Goal: Information Seeking & Learning: Understand process/instructions

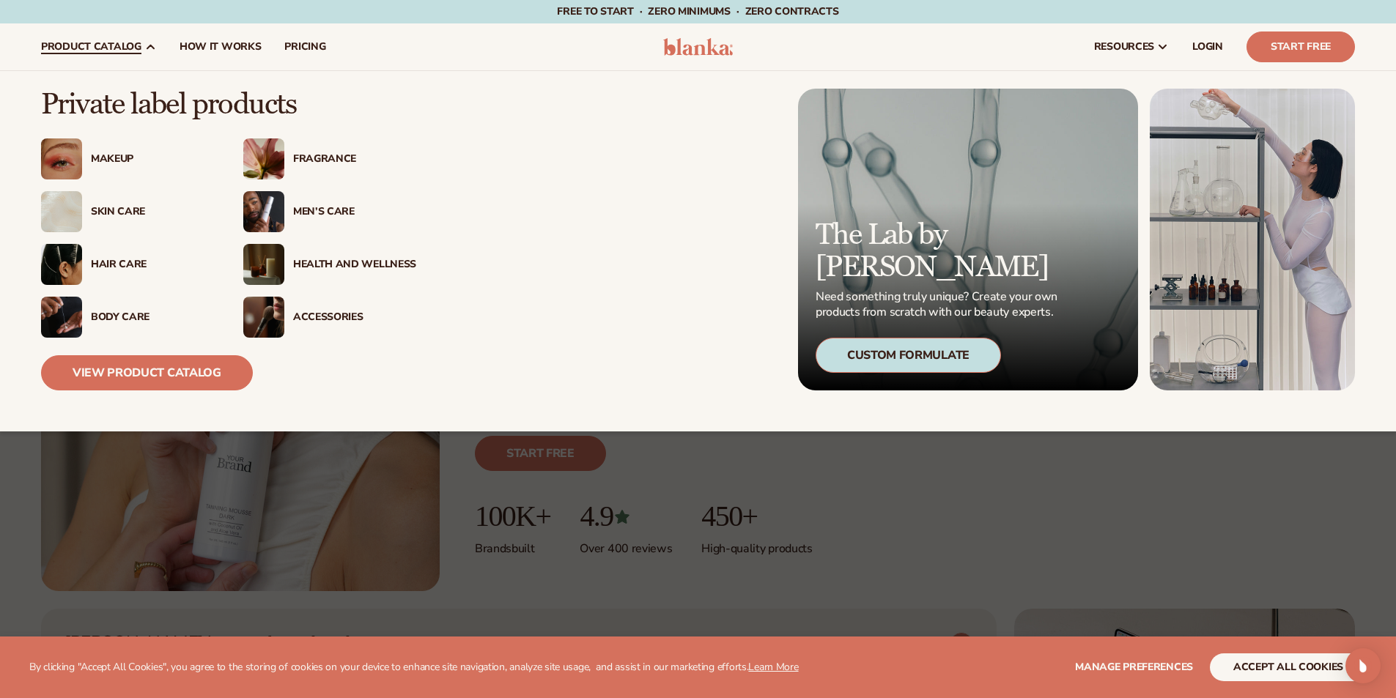
click at [116, 42] on span "product catalog" at bounding box center [91, 47] width 100 height 12
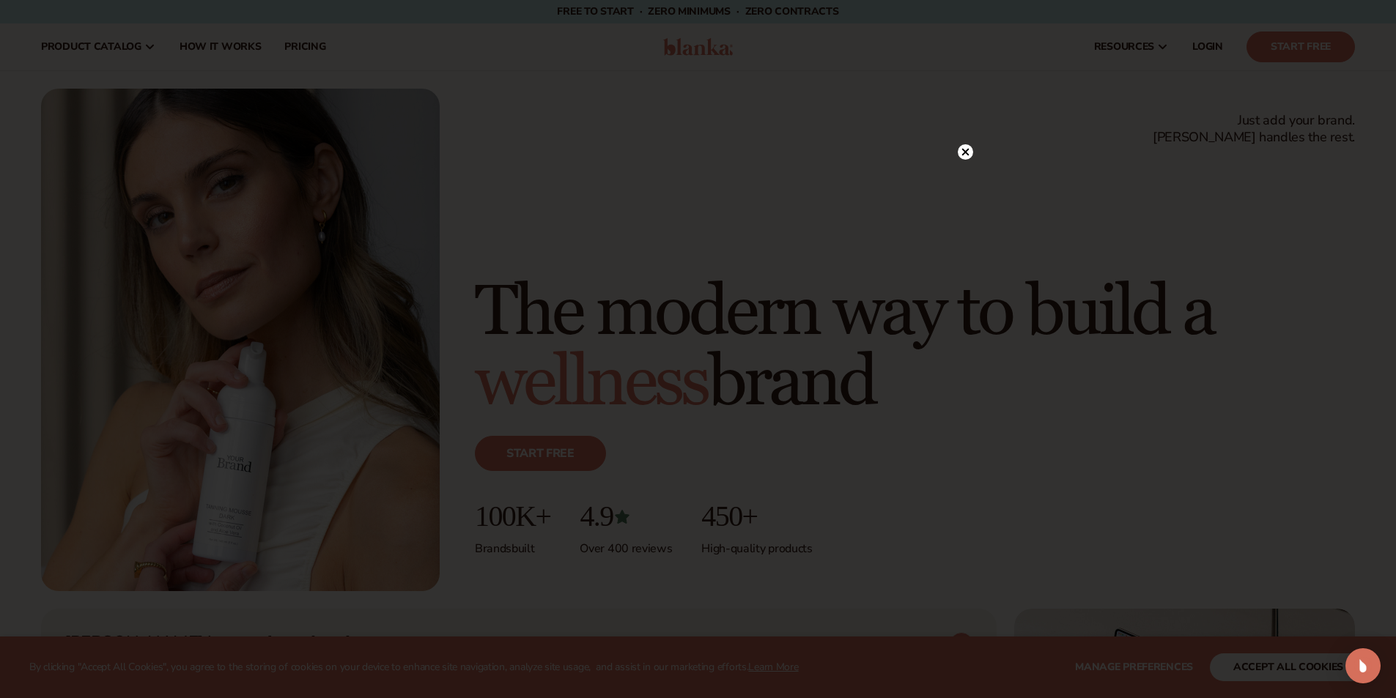
click at [960, 152] on div at bounding box center [698, 349] width 1396 height 698
click at [969, 179] on circle at bounding box center [965, 181] width 15 height 15
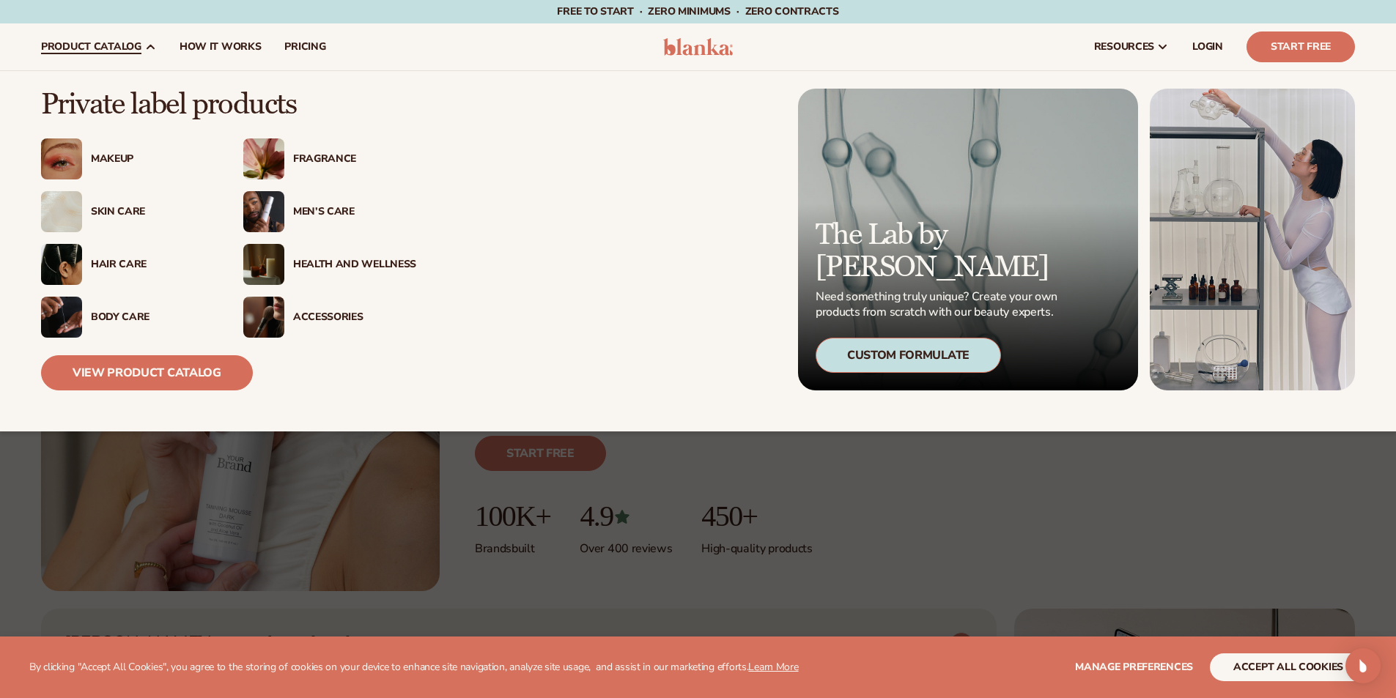
click at [95, 212] on div "Skin Care" at bounding box center [152, 212] width 123 height 12
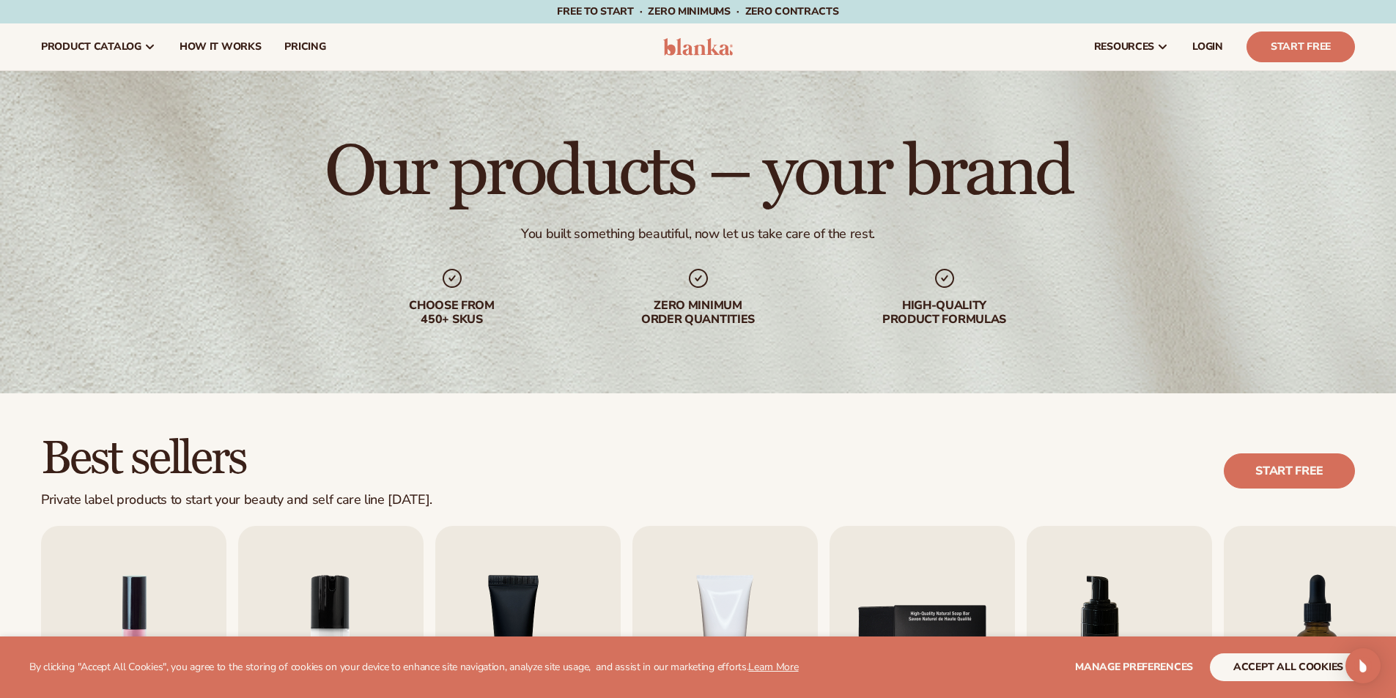
scroll to position [366, 0]
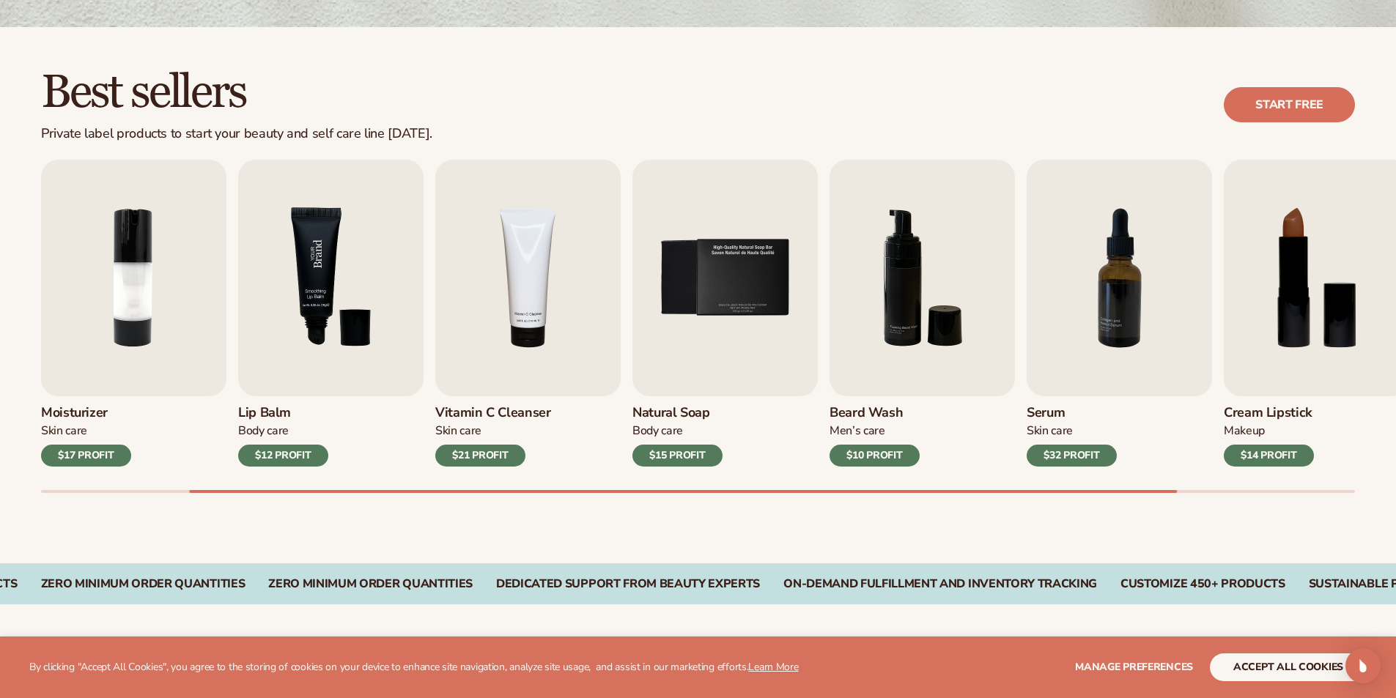
click at [348, 352] on img "3 / 9" at bounding box center [330, 278] width 185 height 237
click at [295, 332] on img "3 / 9" at bounding box center [330, 278] width 185 height 237
click at [322, 308] on img "3 / 9" at bounding box center [330, 278] width 185 height 237
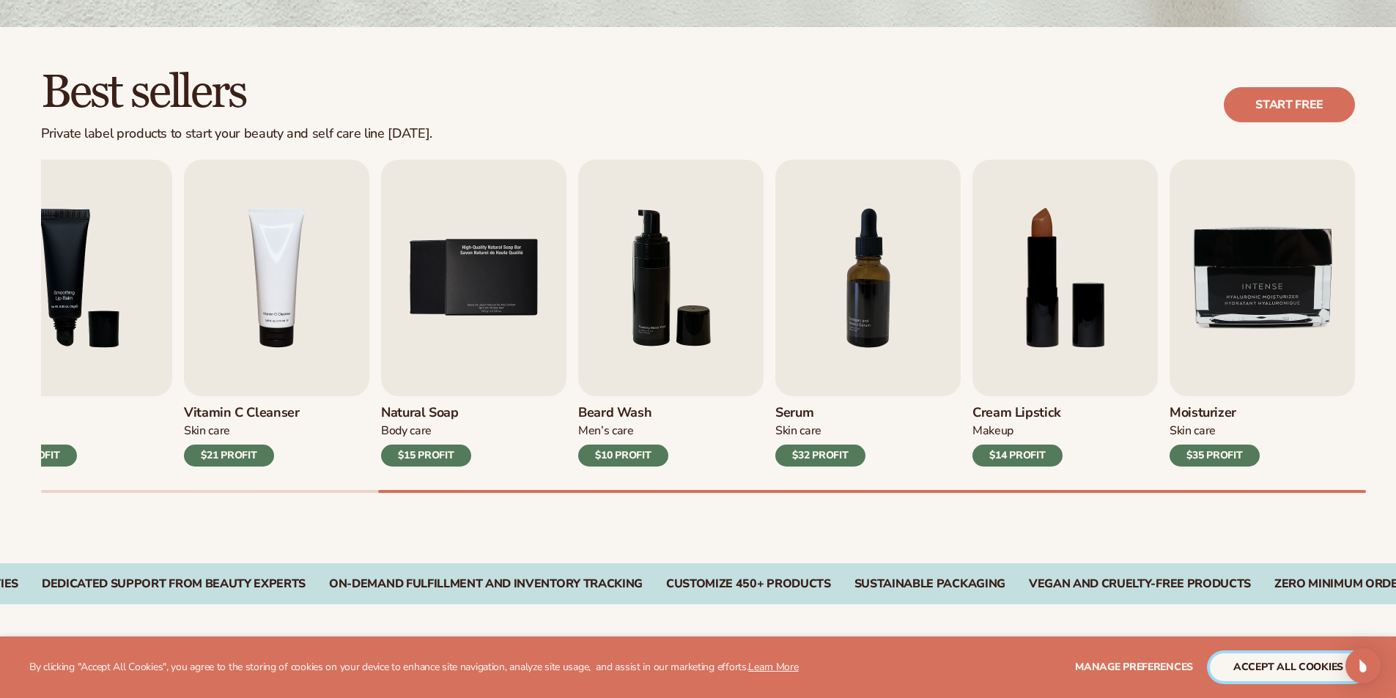
click at [1284, 679] on button "accept all cookies" at bounding box center [1288, 667] width 157 height 28
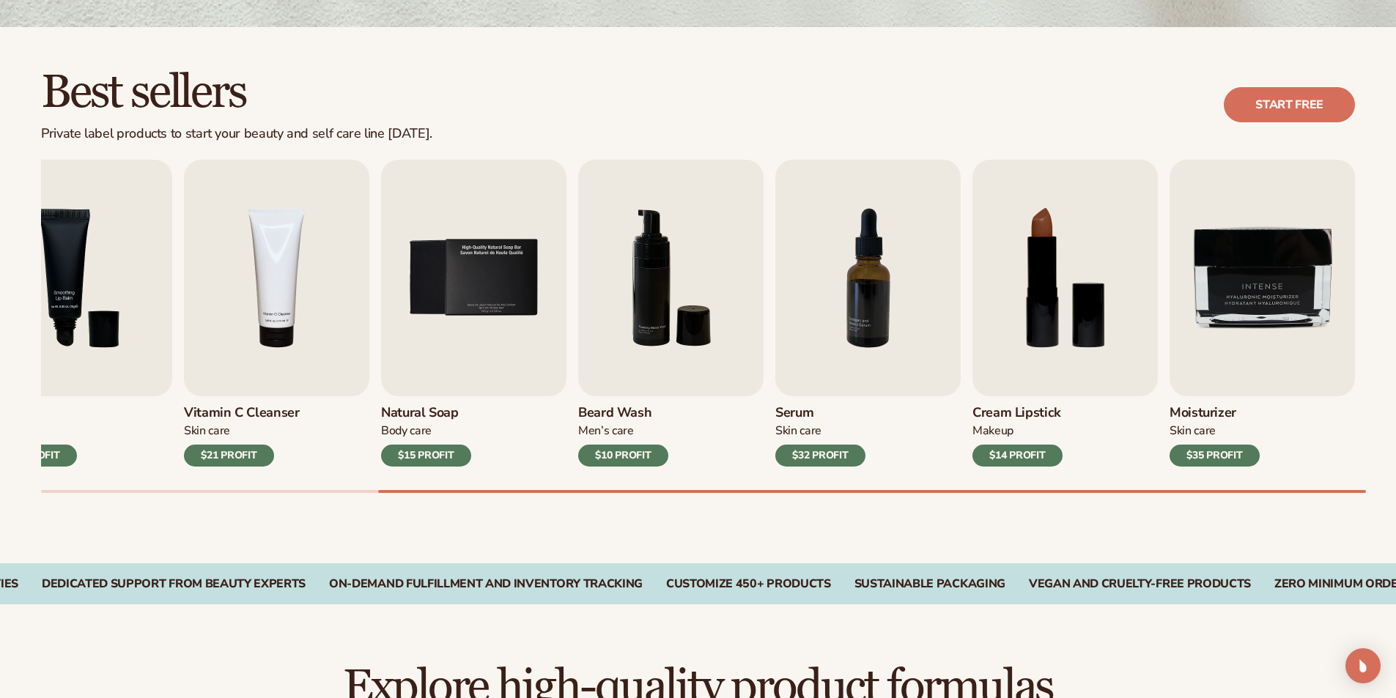
click at [1279, 670] on h2 "Explore high-quality product formulas" at bounding box center [698, 687] width 1314 height 49
click at [64, 457] on div "$12 PROFIT" at bounding box center [32, 456] width 90 height 22
click at [437, 322] on img "5 / 9" at bounding box center [473, 278] width 185 height 237
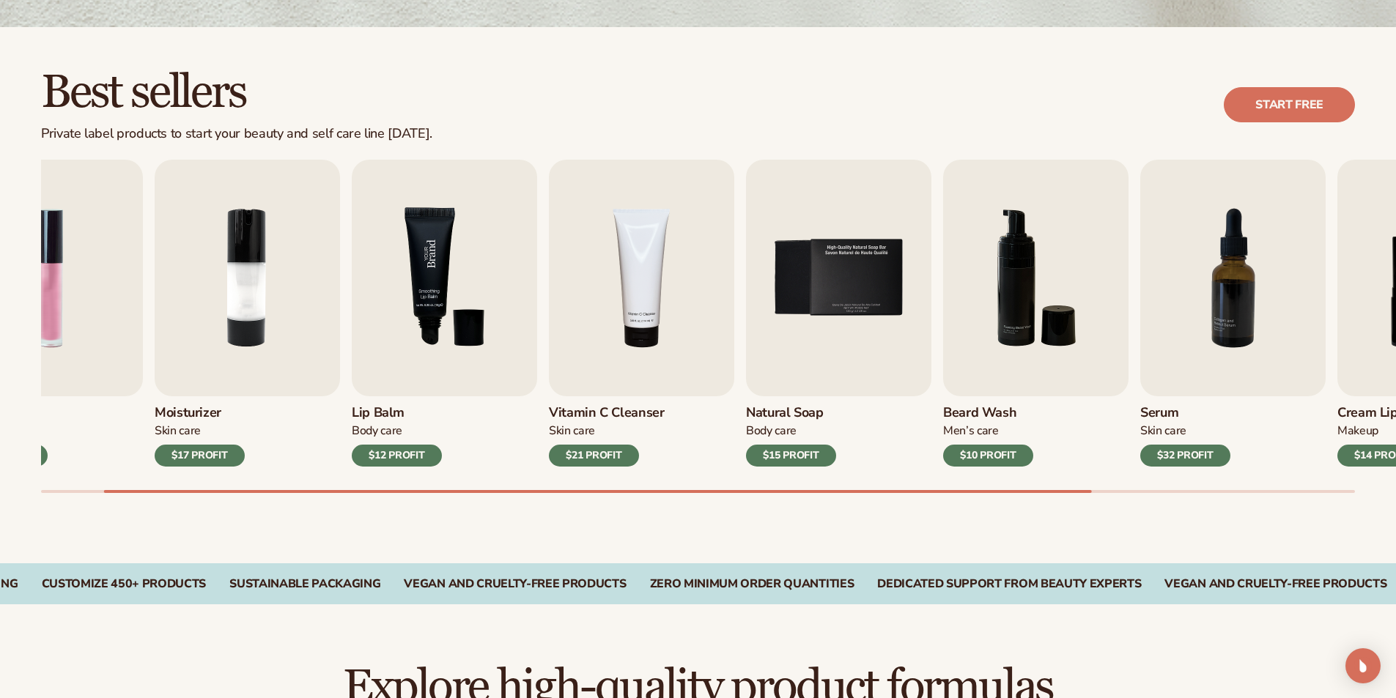
click at [717, 371] on div "Lip Gloss Makeup $16 PROFIT Moisturizer Skin Care $17 PROFIT Lip Balm" at bounding box center [615, 313] width 1314 height 307
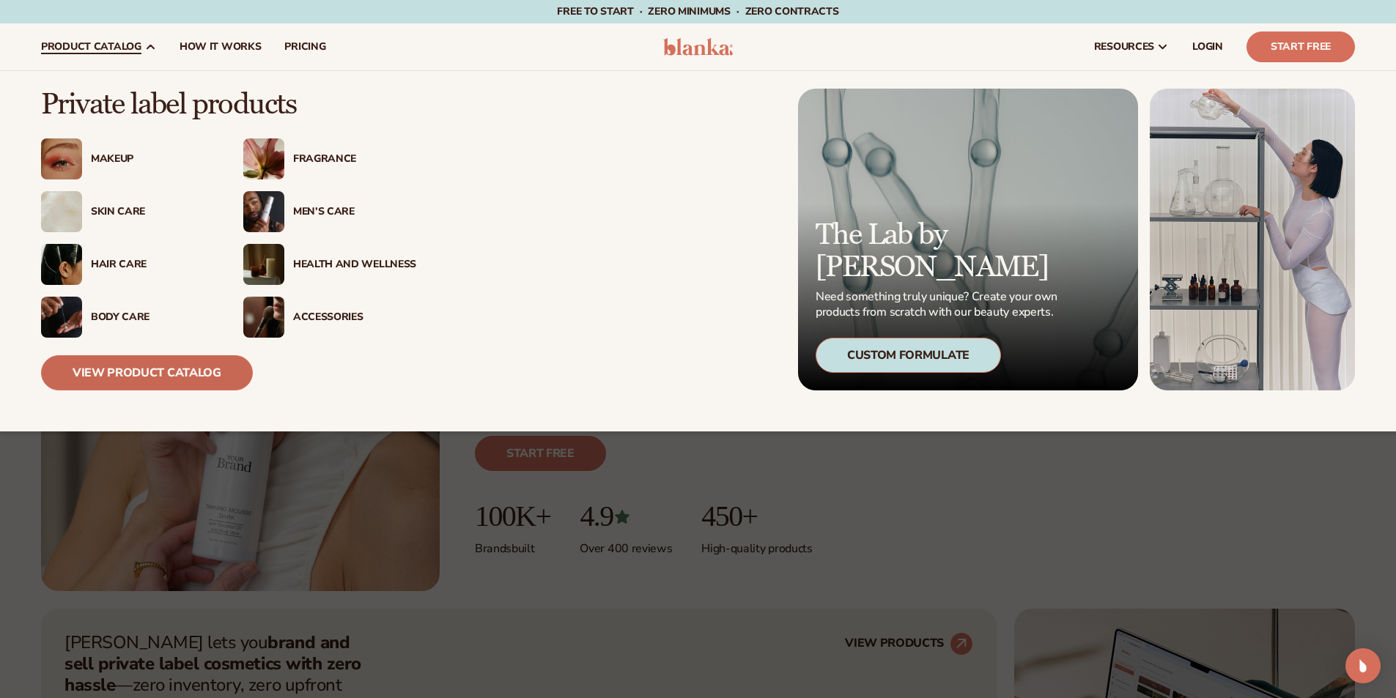
click at [111, 371] on link "View Product Catalog" at bounding box center [147, 372] width 212 height 35
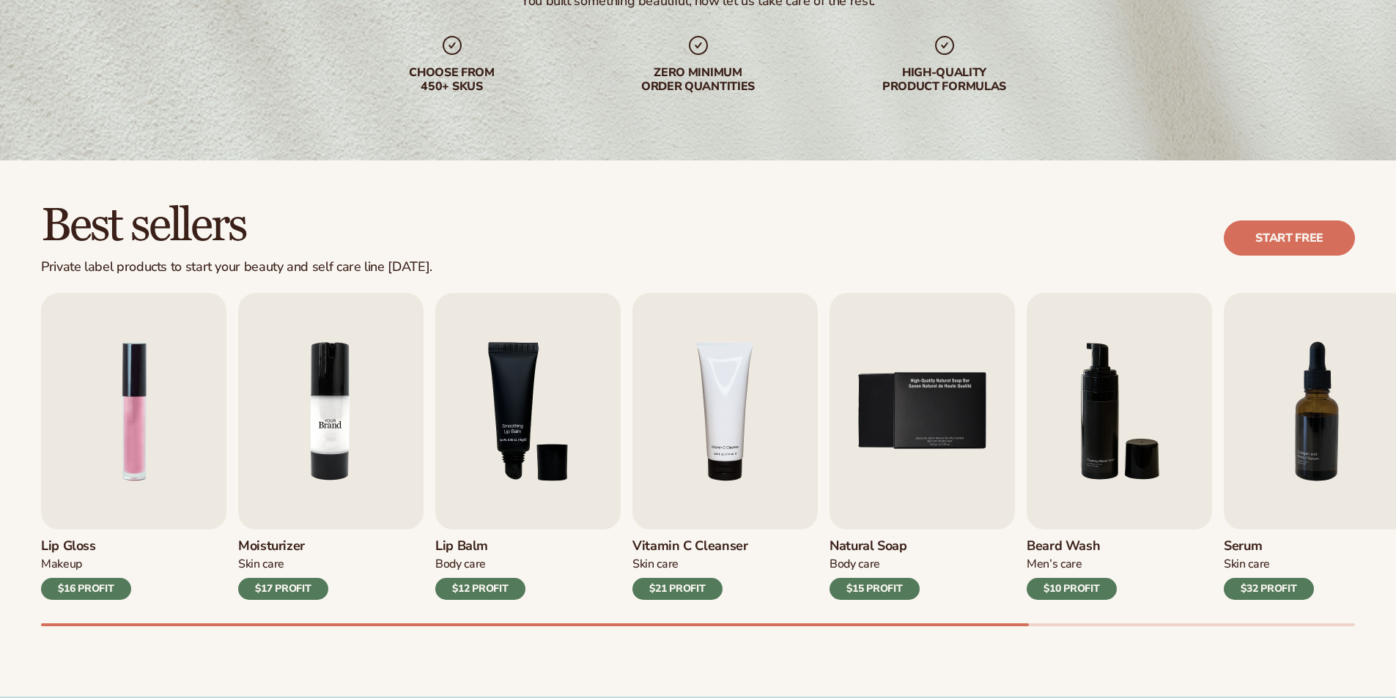
scroll to position [366, 0]
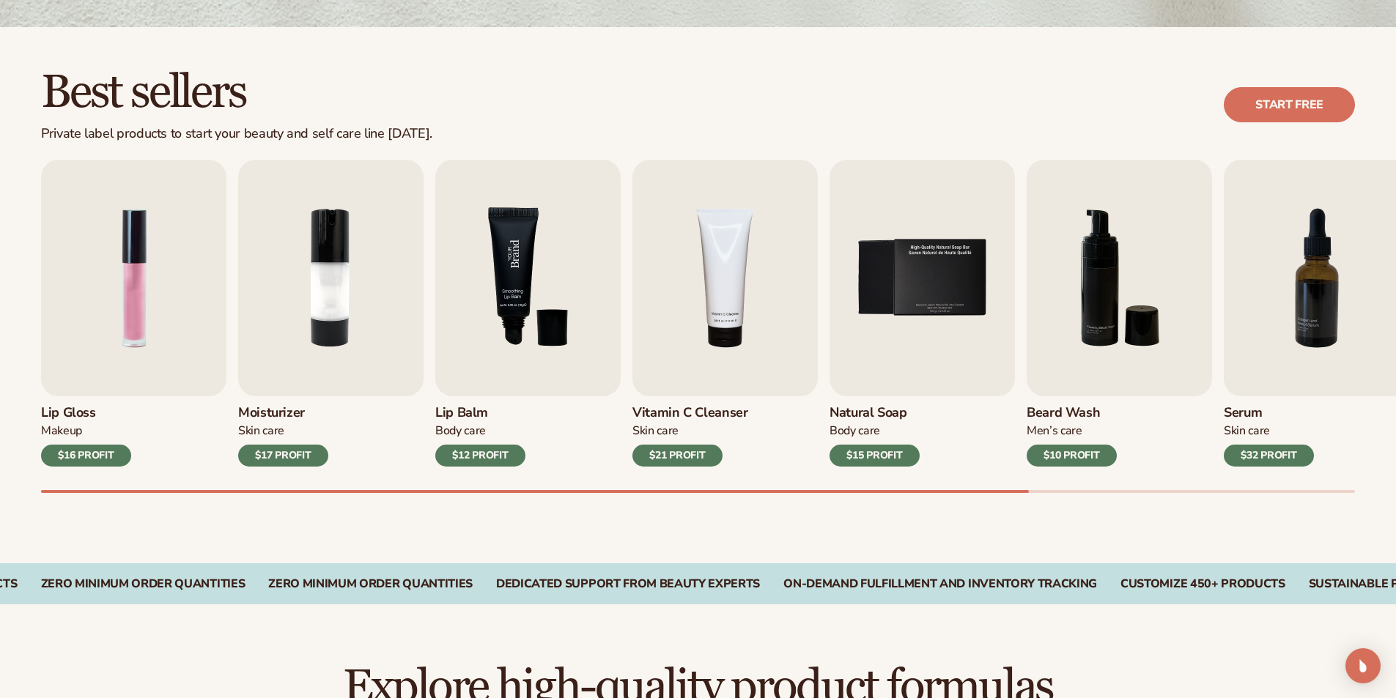
click at [520, 336] on img "3 / 9" at bounding box center [527, 278] width 185 height 237
click at [481, 351] on img "3 / 9" at bounding box center [527, 278] width 185 height 237
click at [481, 349] on img "3 / 9" at bounding box center [527, 278] width 185 height 237
click at [511, 313] on img "3 / 9" at bounding box center [527, 278] width 185 height 237
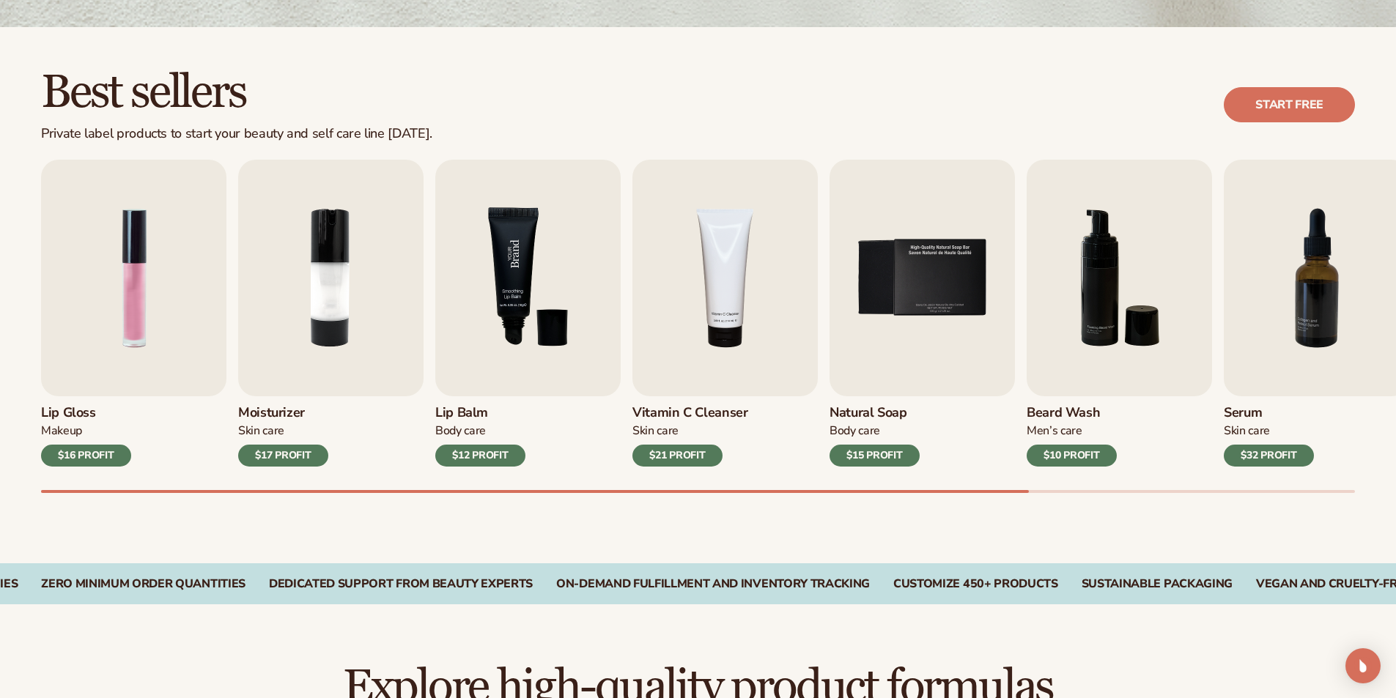
click at [511, 313] on img "3 / 9" at bounding box center [527, 278] width 185 height 237
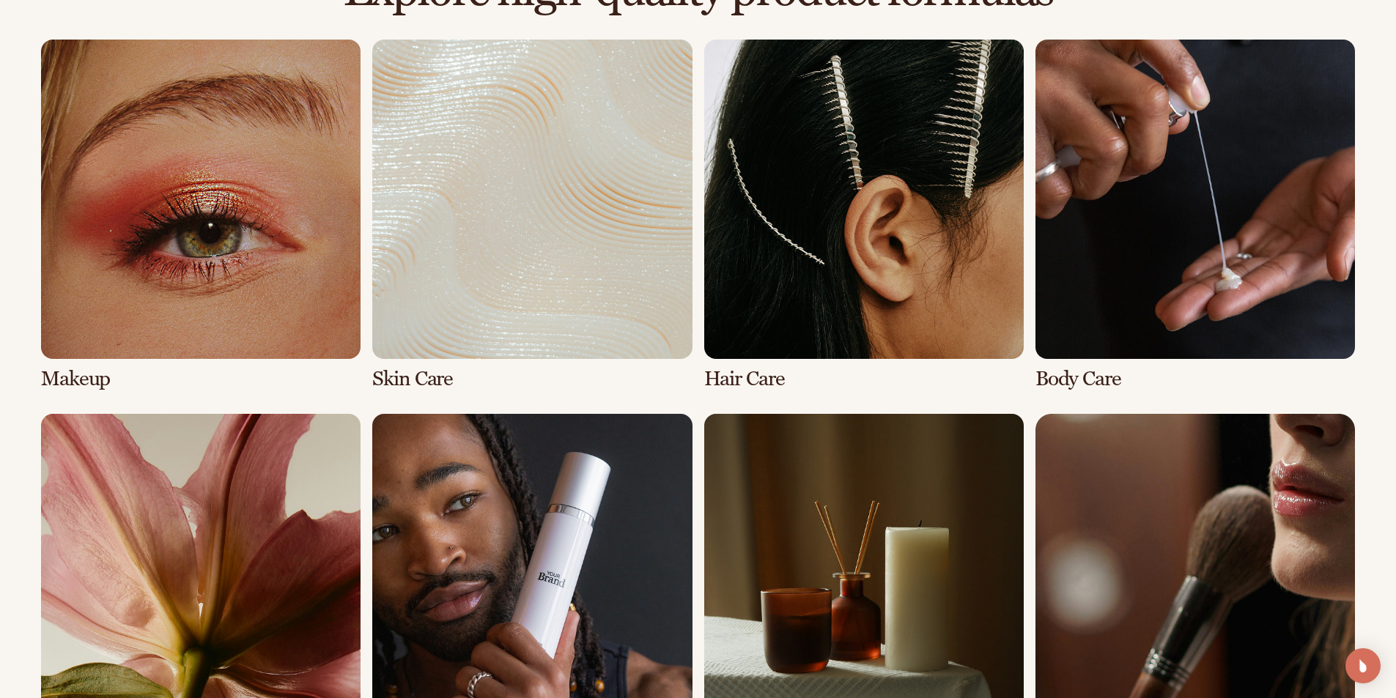
scroll to position [1099, 0]
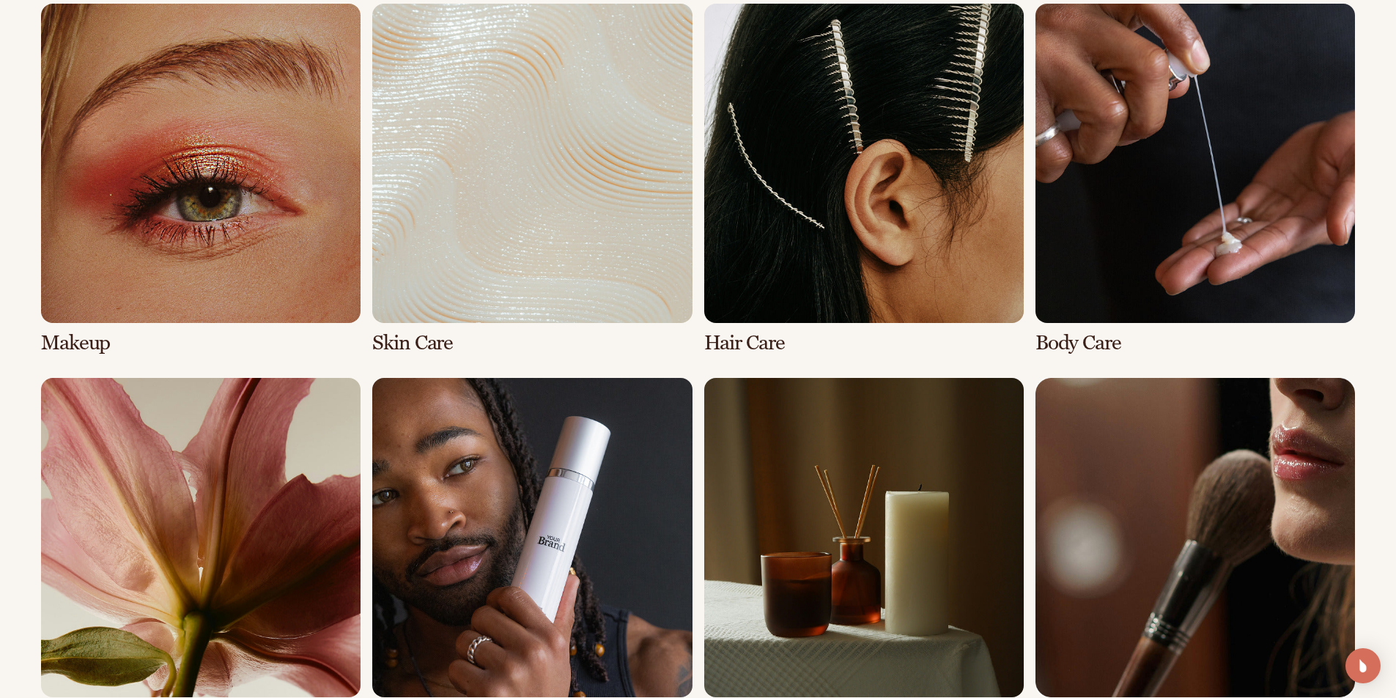
click at [434, 321] on link "2 / 8" at bounding box center [531, 179] width 319 height 351
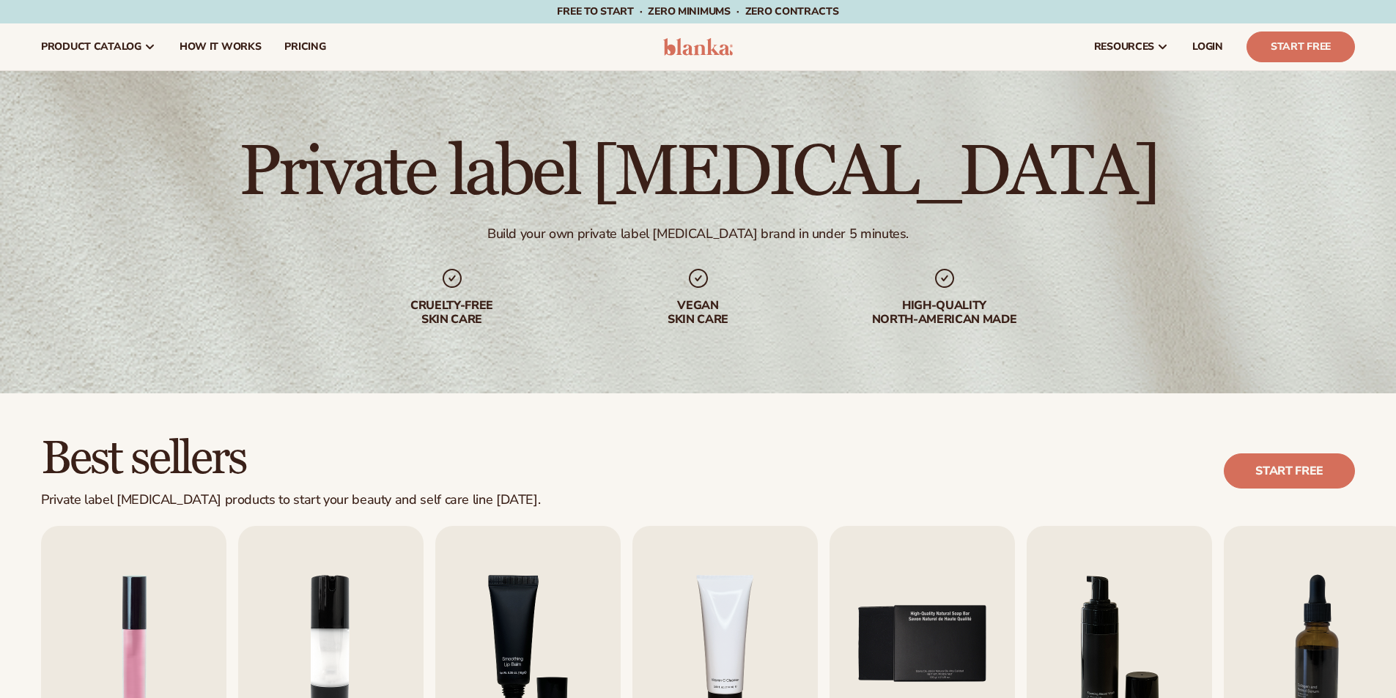
click at [446, 299] on div "Cruelty-free skin care" at bounding box center [452, 313] width 188 height 28
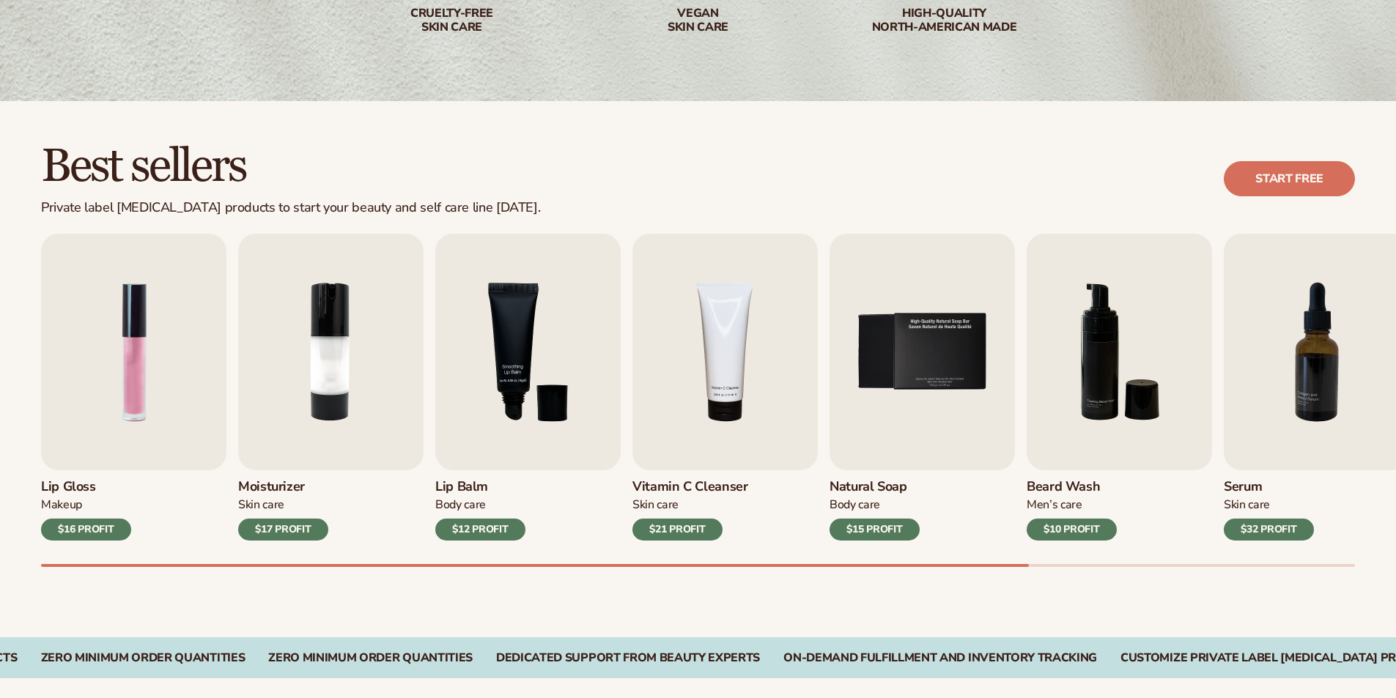
scroll to position [489, 0]
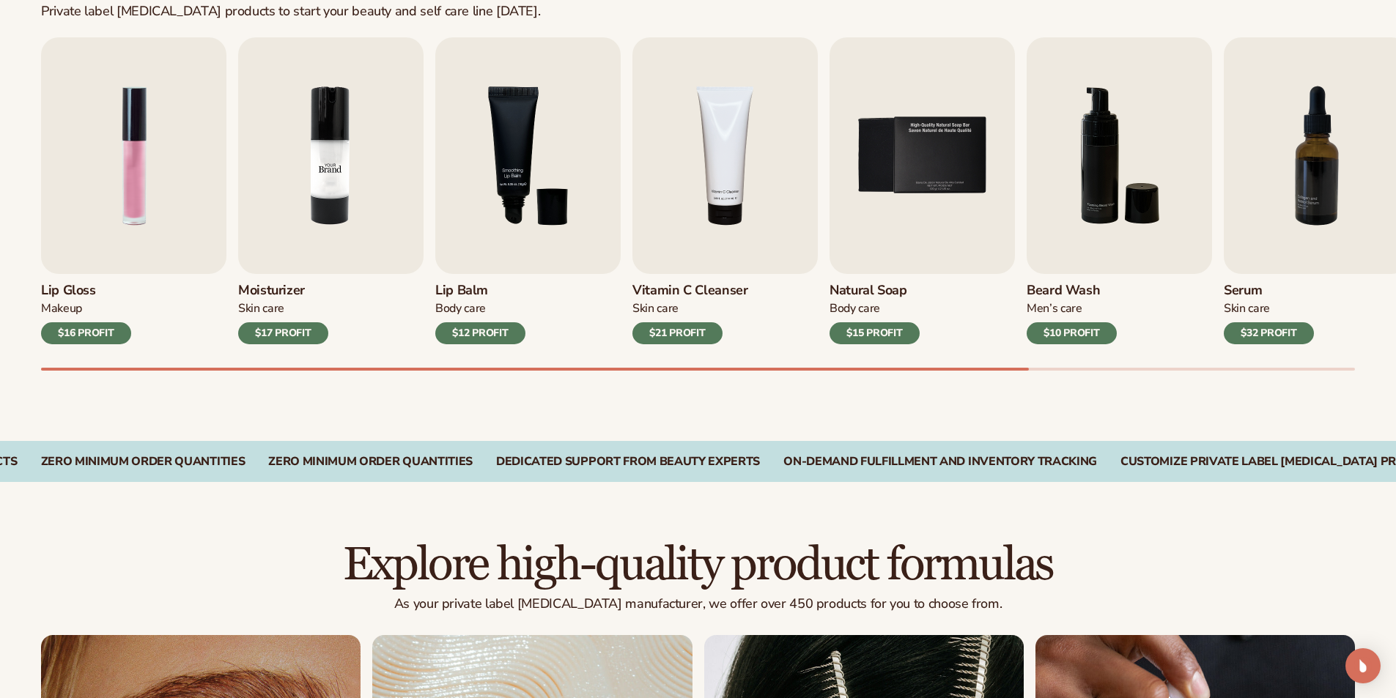
click at [314, 239] on img "2 / 9" at bounding box center [330, 155] width 185 height 237
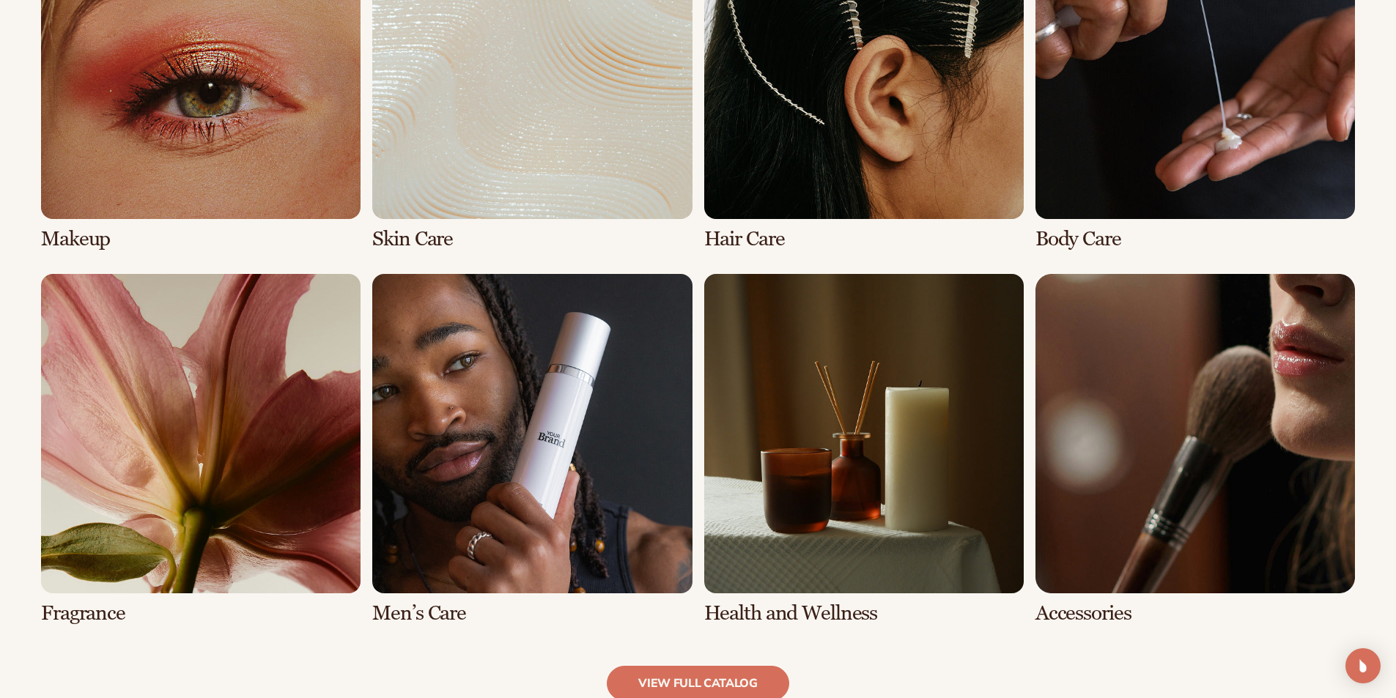
scroll to position [1300, 0]
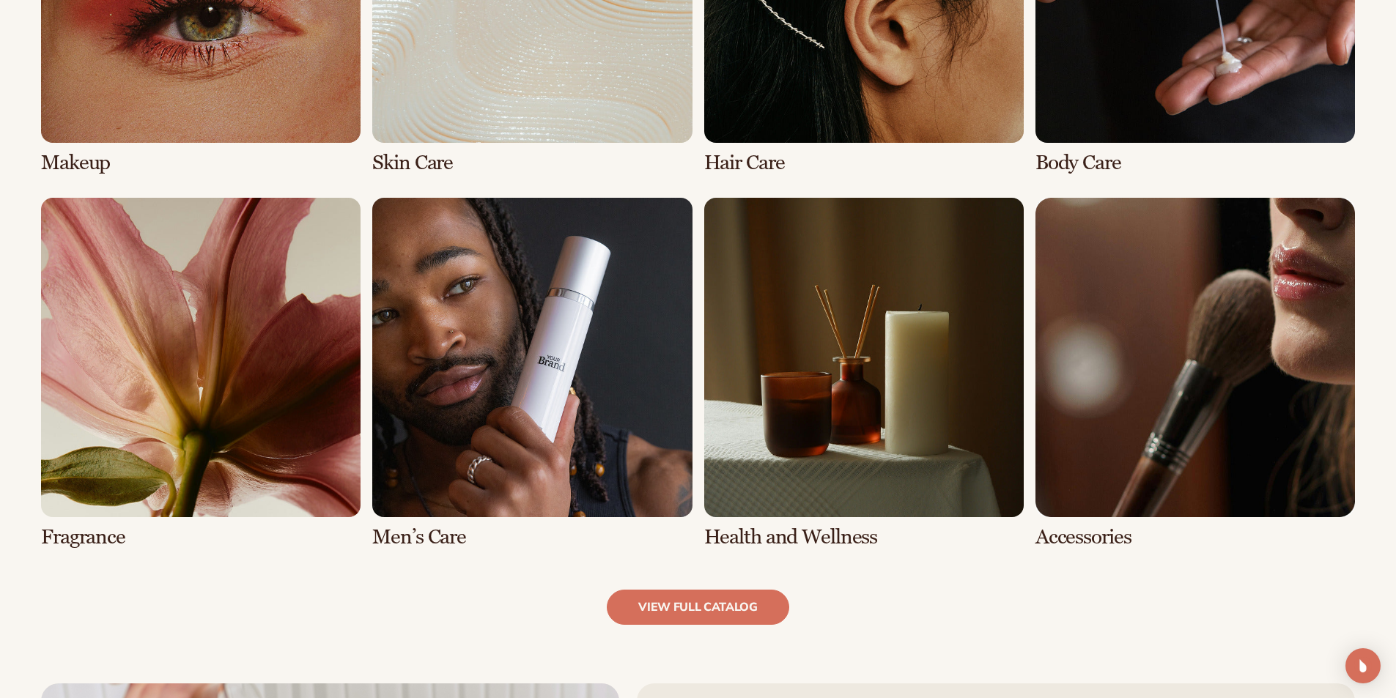
click at [481, 434] on link "6 / 8" at bounding box center [531, 373] width 319 height 351
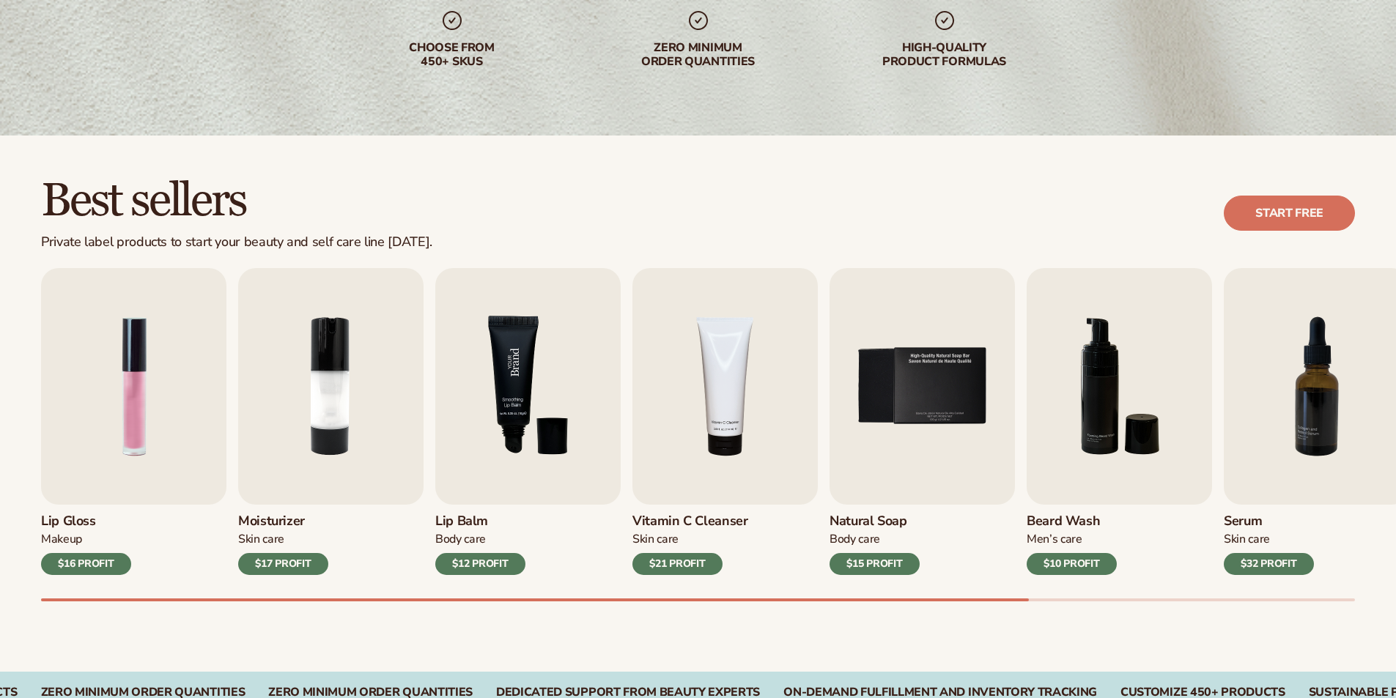
scroll to position [366, 0]
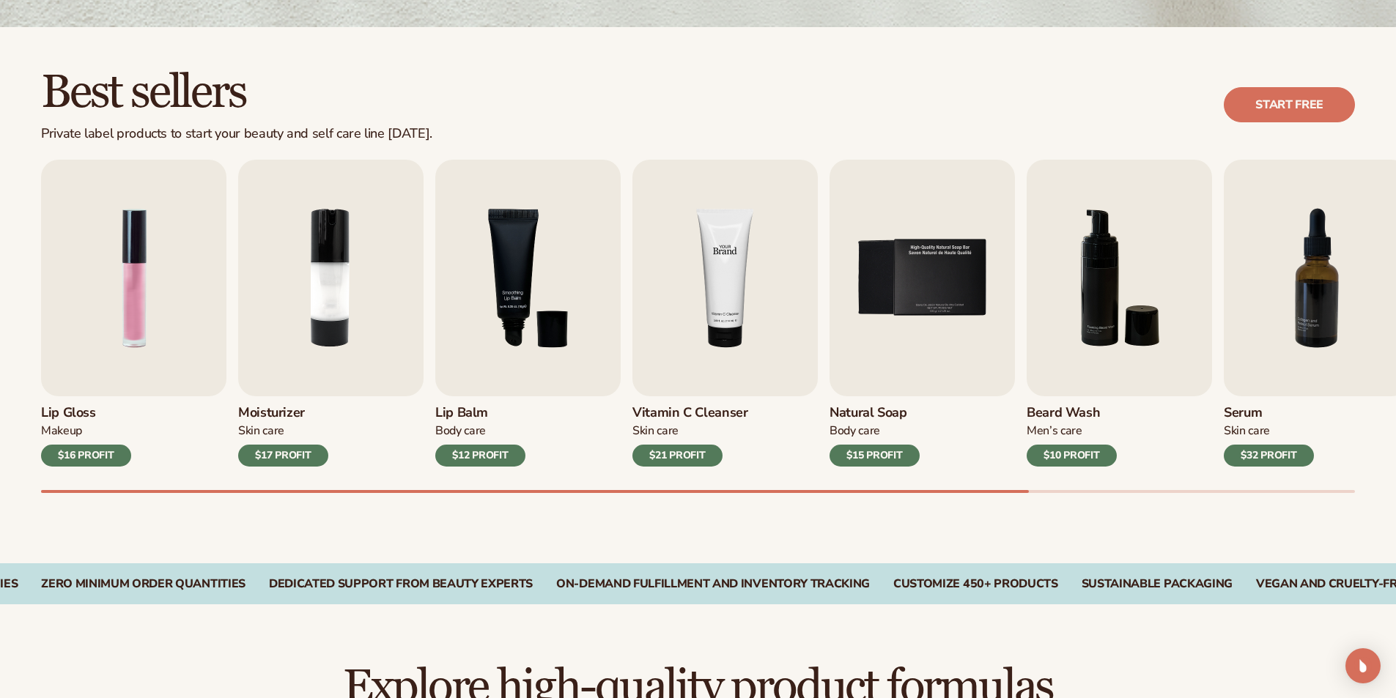
click at [692, 341] on img "4 / 9" at bounding box center [724, 278] width 185 height 237
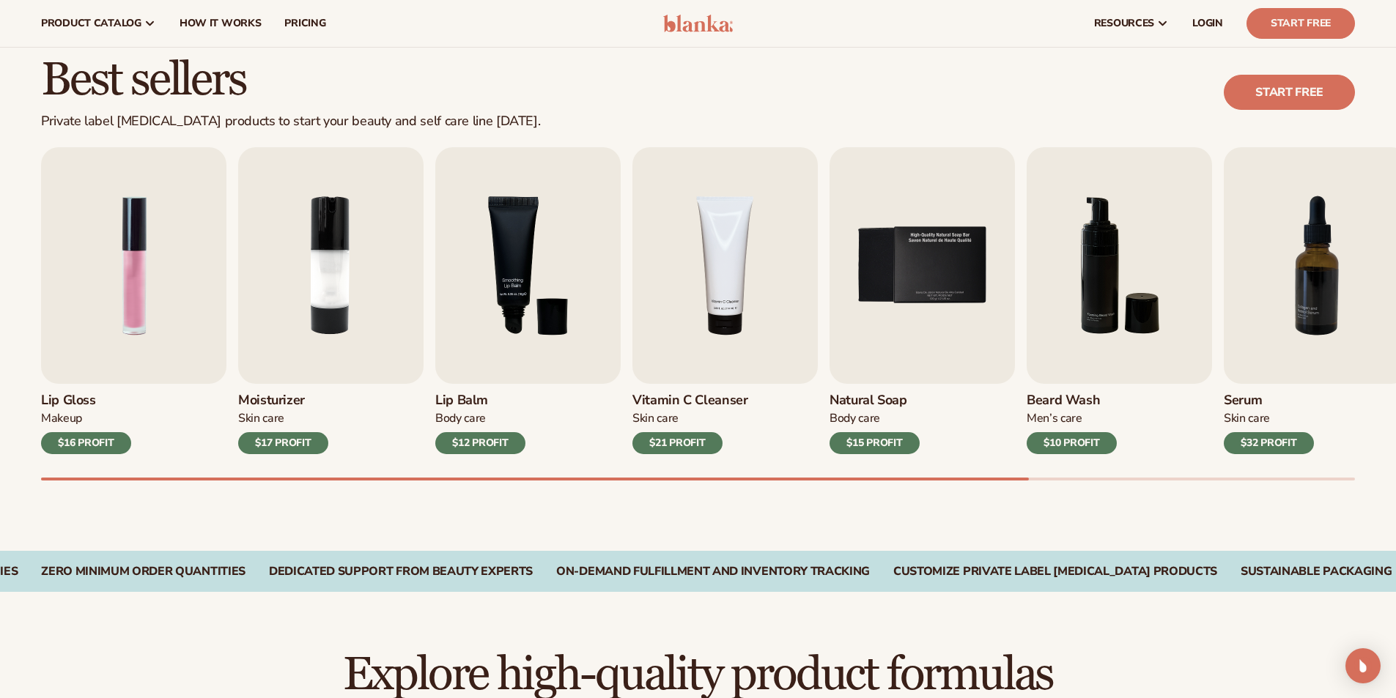
scroll to position [324, 0]
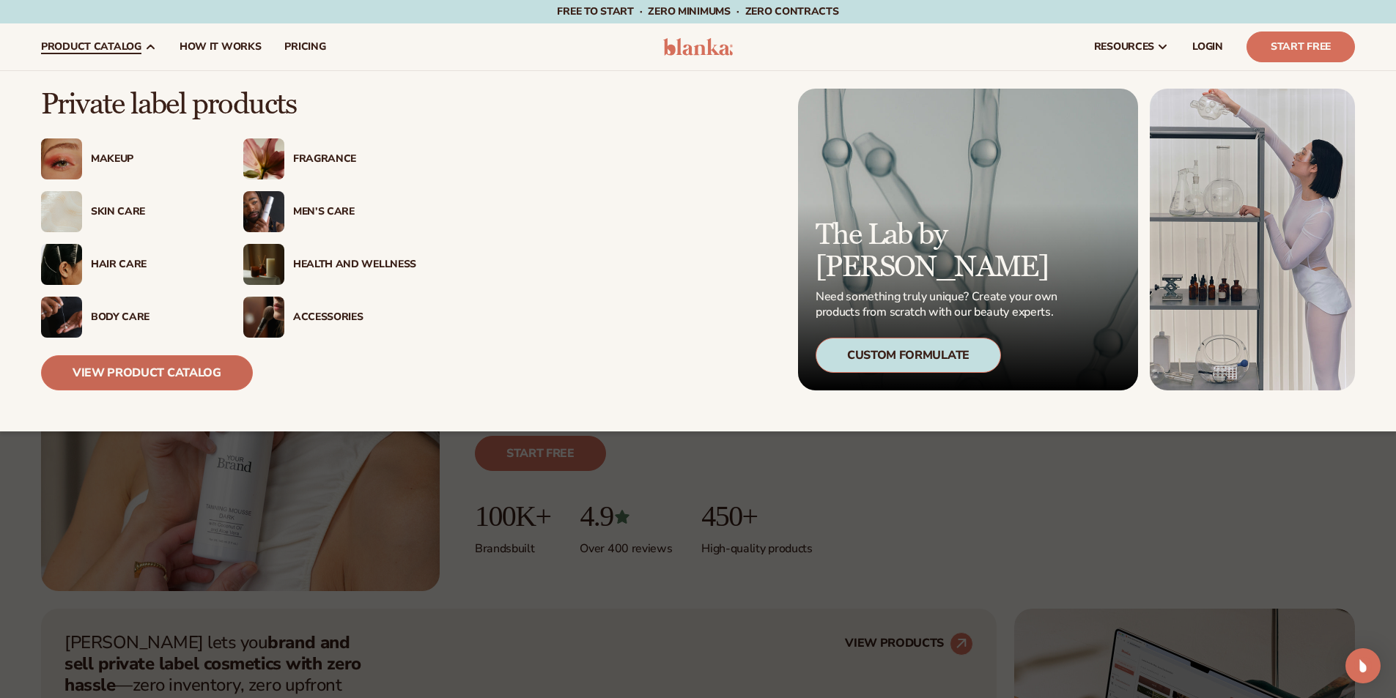
click at [98, 376] on link "View Product Catalog" at bounding box center [147, 372] width 212 height 35
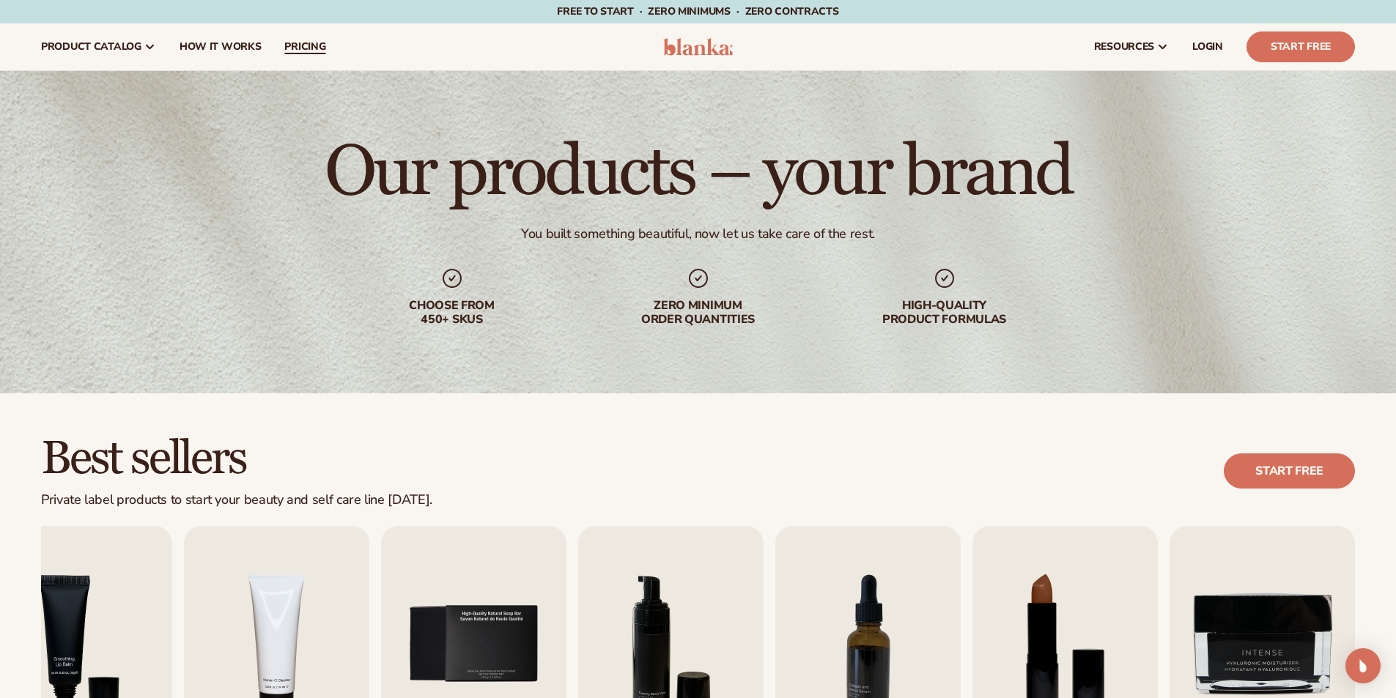
click at [286, 51] on span "pricing" at bounding box center [304, 47] width 41 height 12
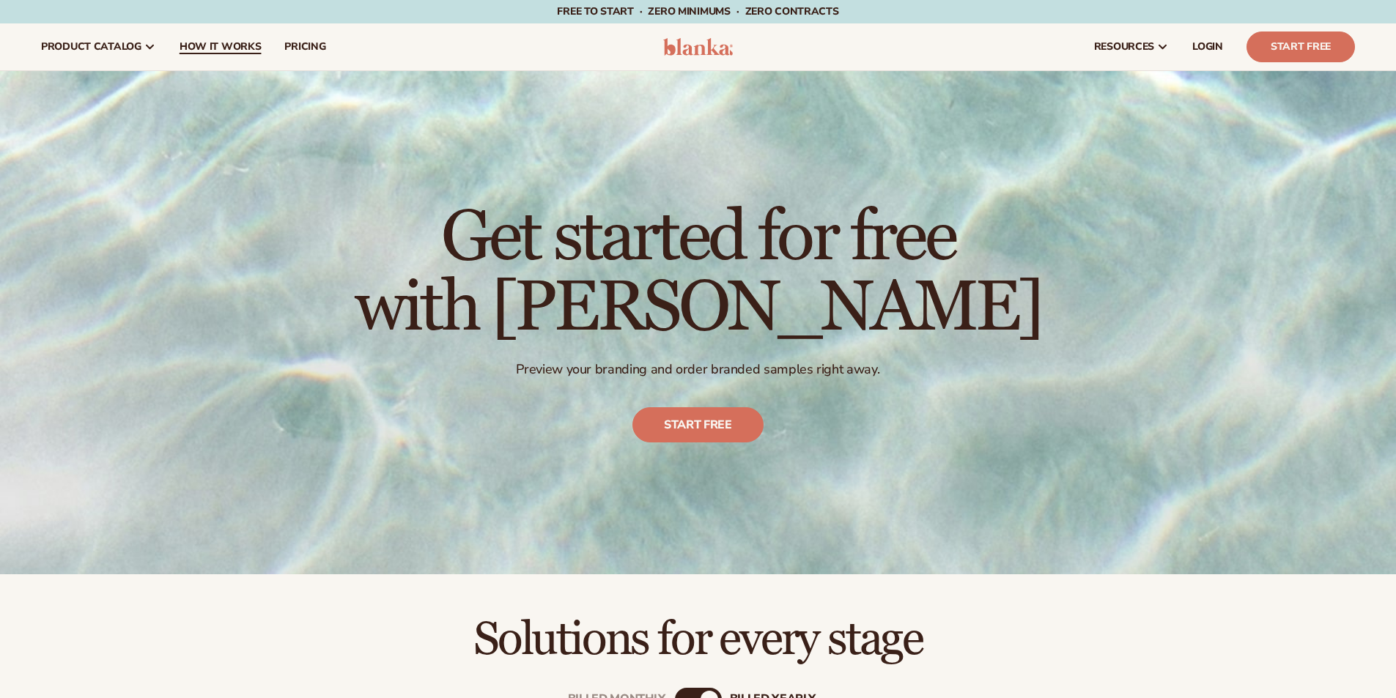
click at [206, 51] on span "How It Works" at bounding box center [220, 47] width 82 height 12
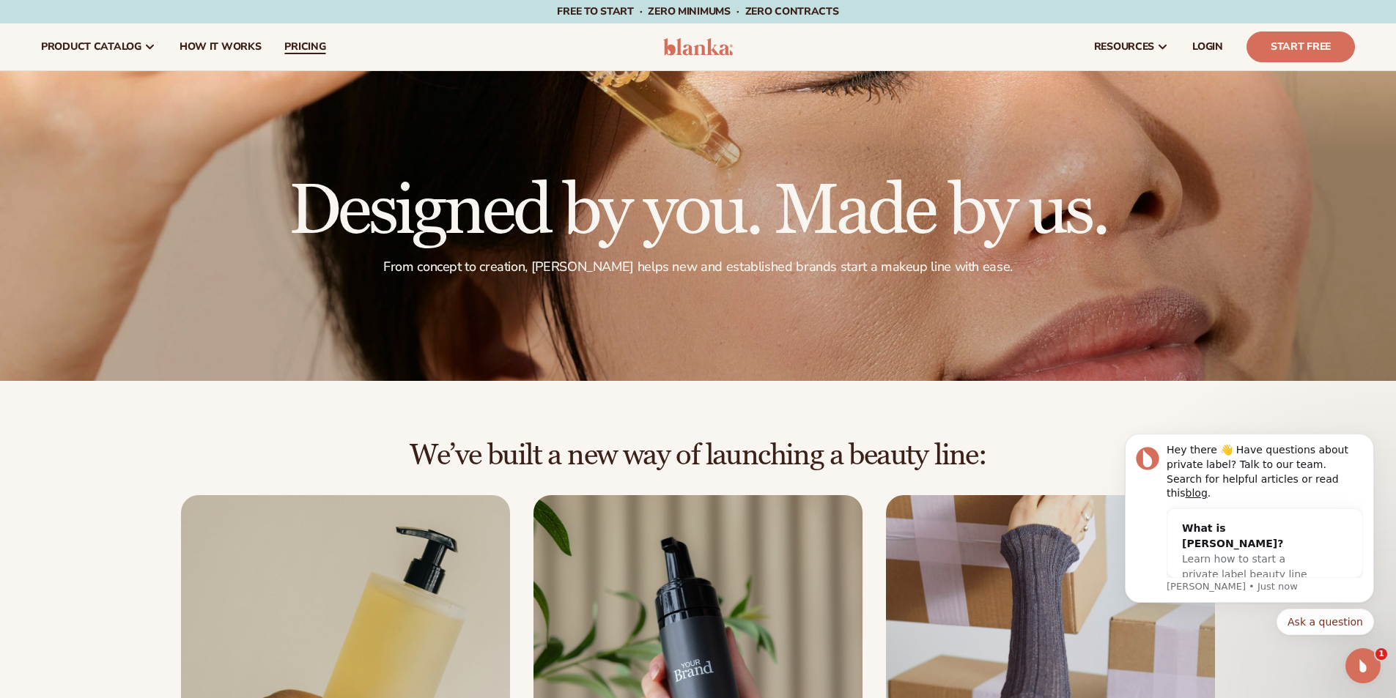
click at [309, 53] on link "pricing" at bounding box center [305, 46] width 64 height 47
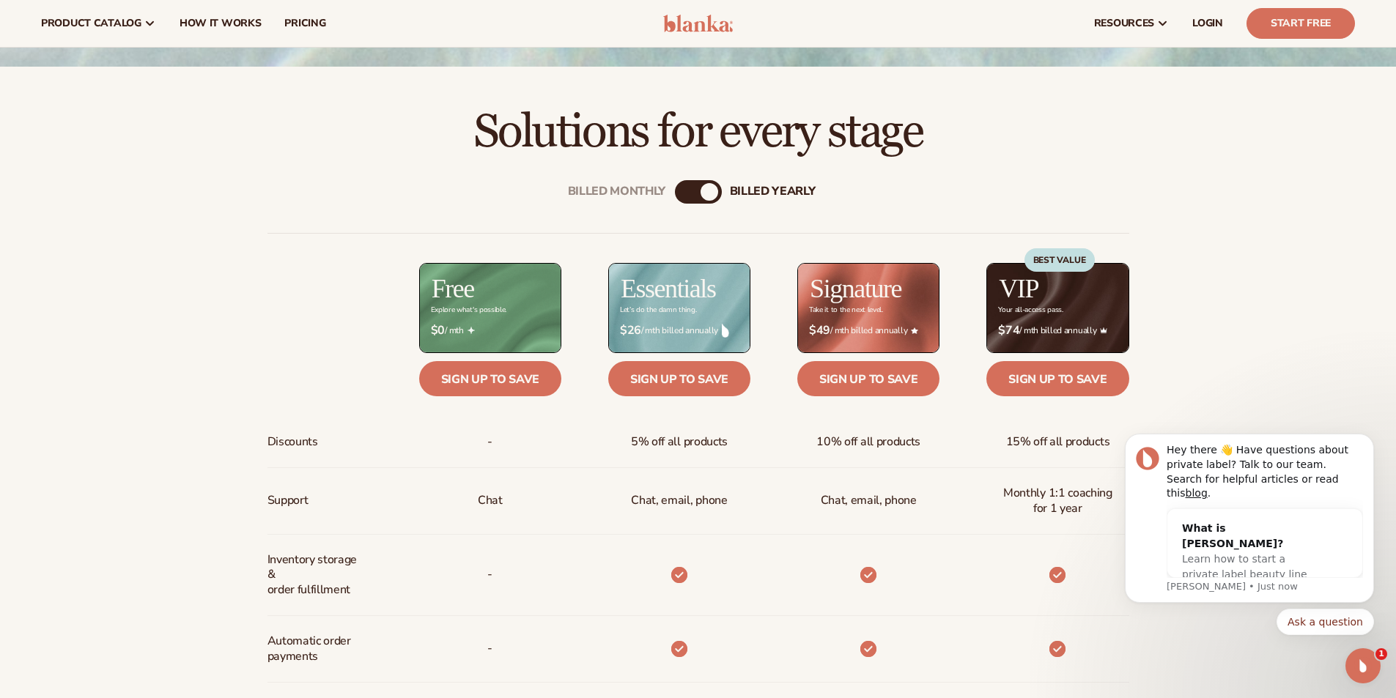
scroll to position [489, 0]
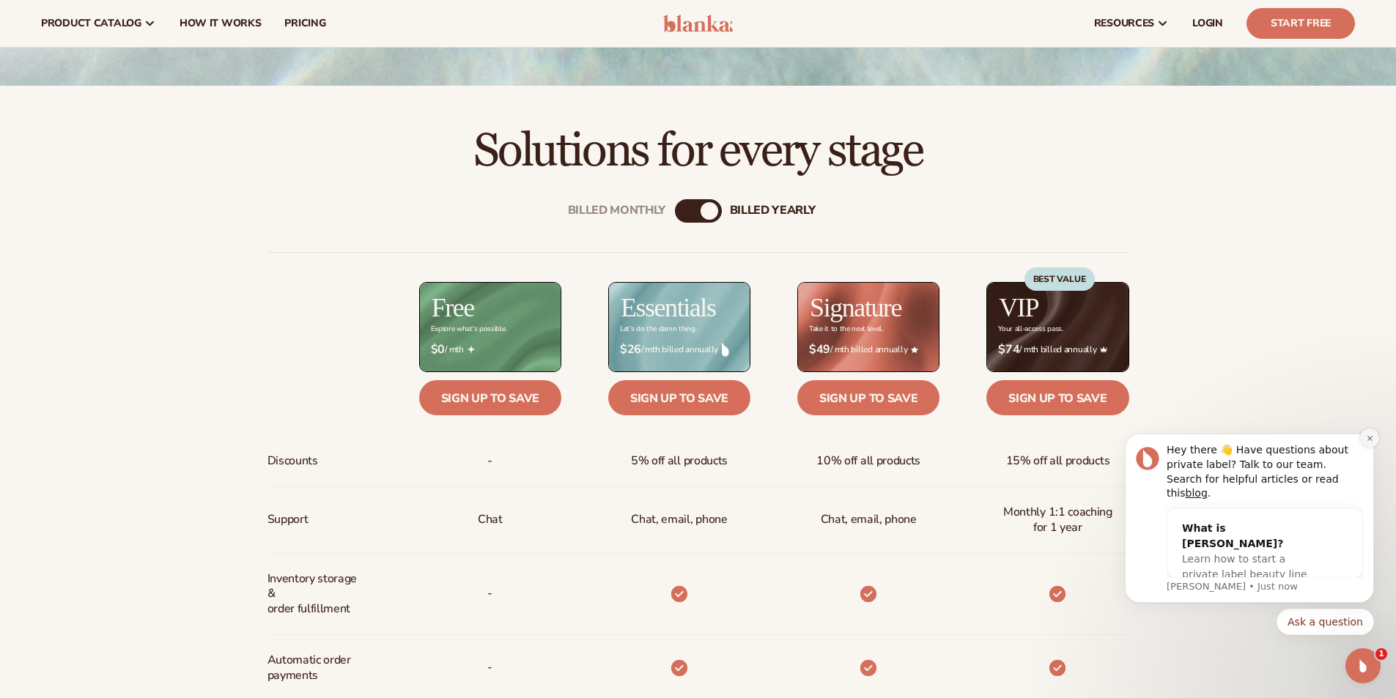
click at [1366, 442] on icon "Dismiss notification" at bounding box center [1370, 438] width 8 height 8
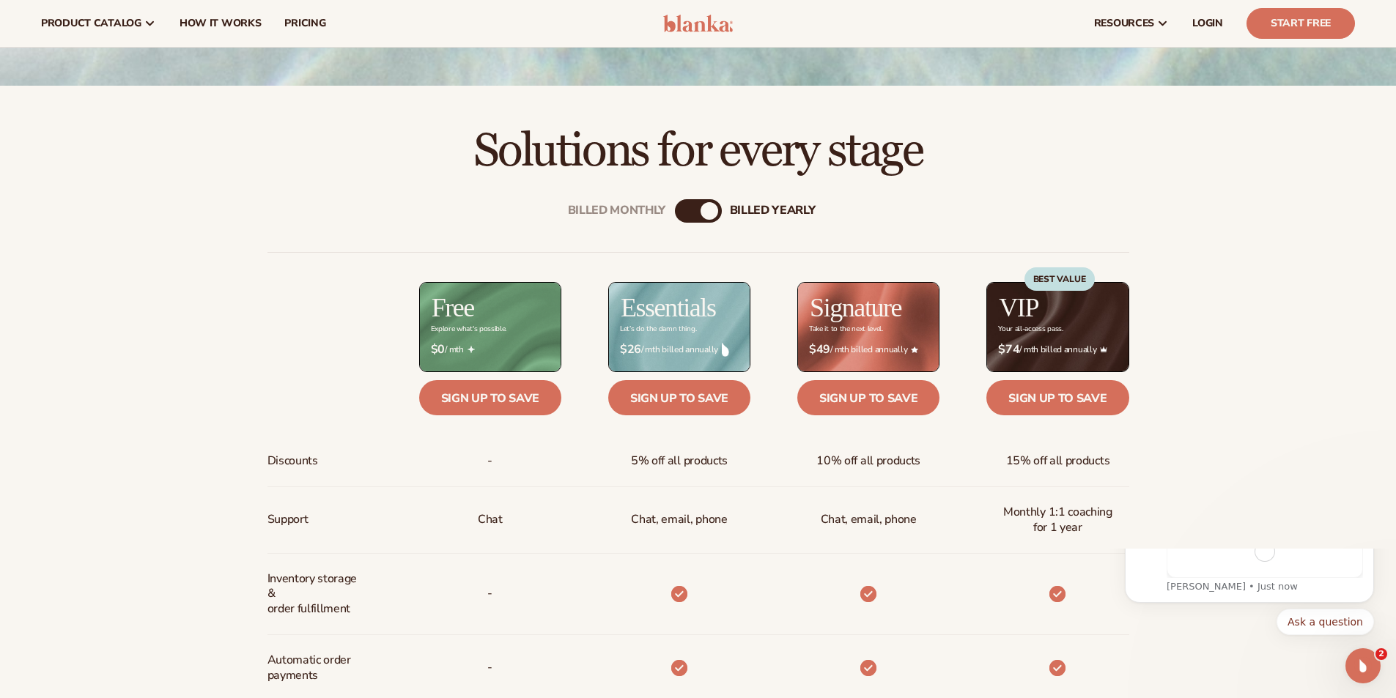
scroll to position [0, 0]
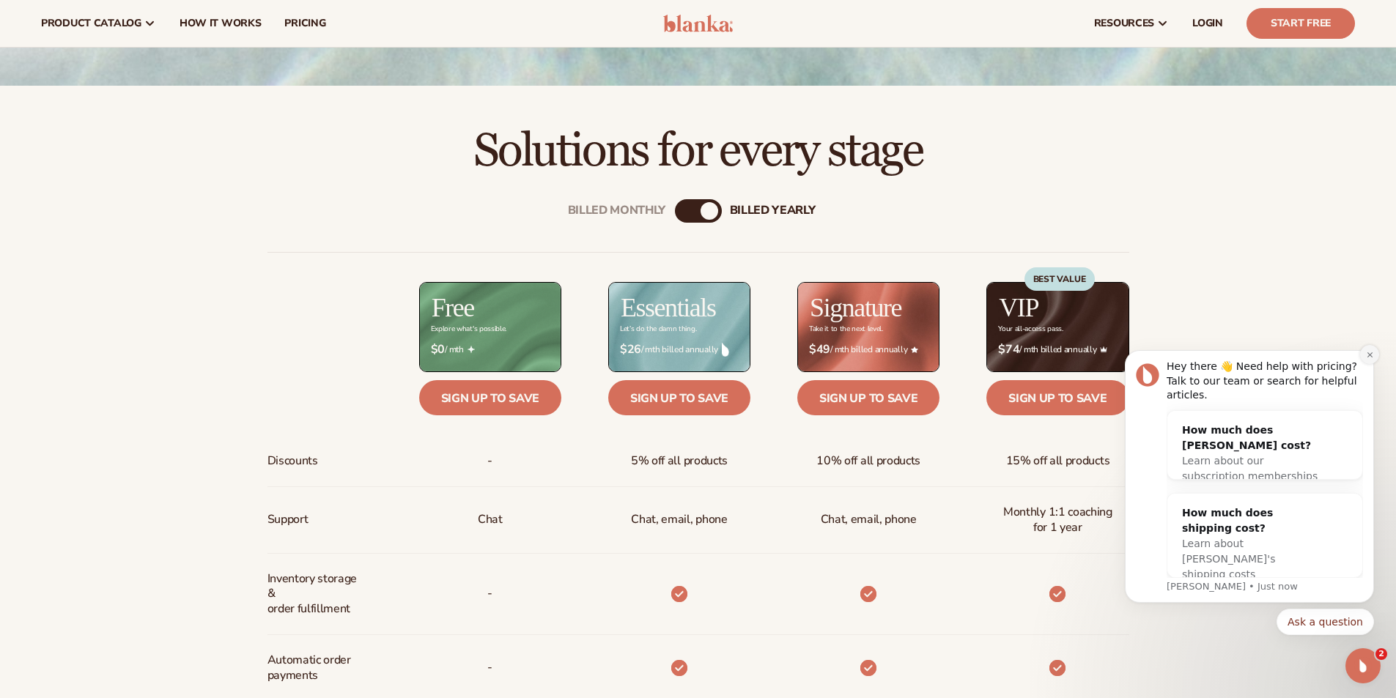
click at [1369, 359] on icon "Dismiss notification" at bounding box center [1370, 355] width 8 height 8
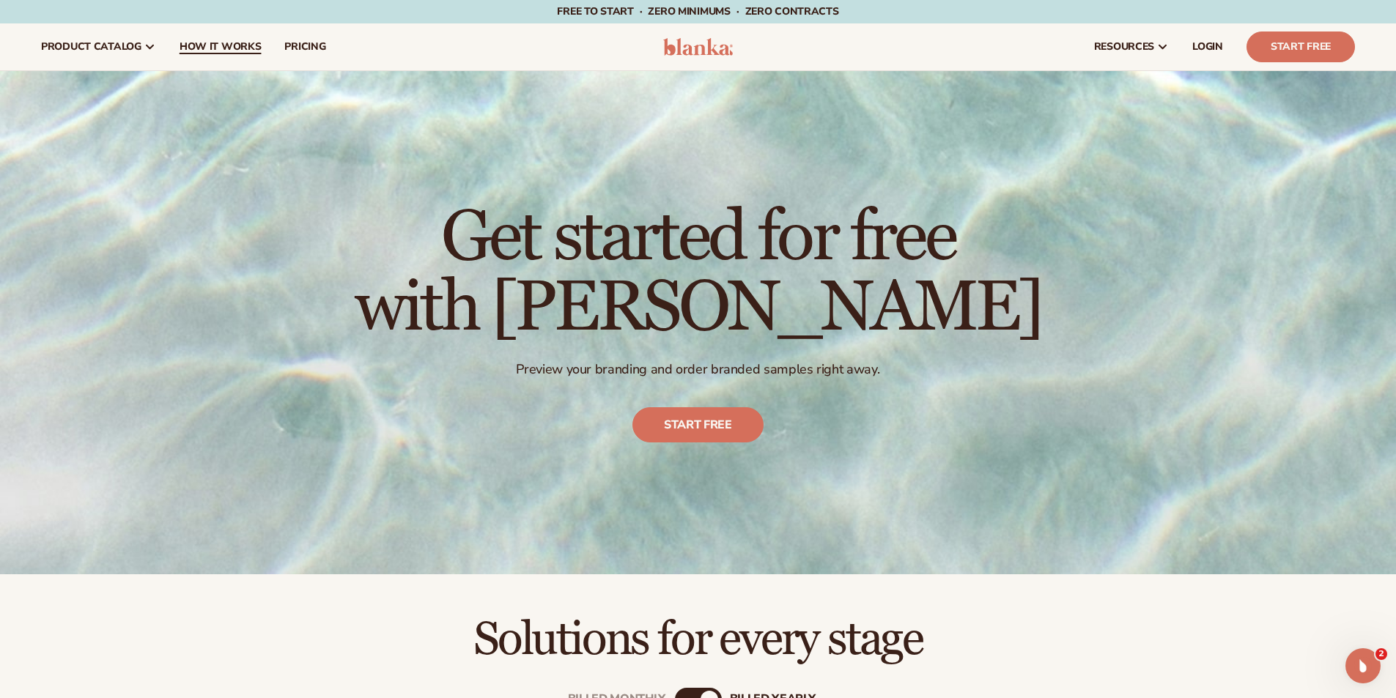
click at [201, 42] on span "How It Works" at bounding box center [220, 47] width 82 height 12
